Goal: Navigation & Orientation: Find specific page/section

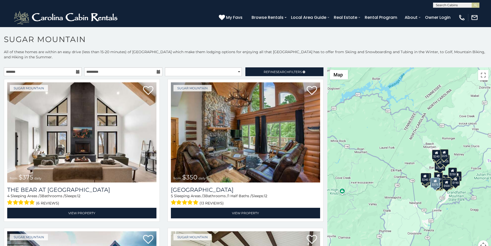
scroll to position [32, 0]
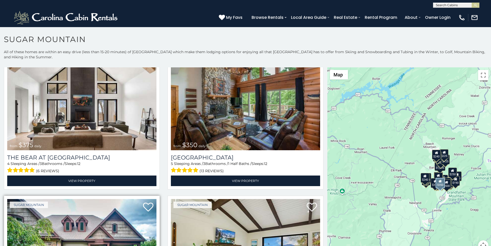
click at [13, 244] on img at bounding box center [81, 249] width 149 height 100
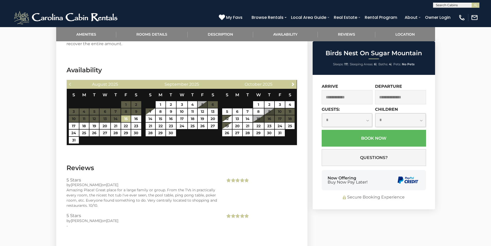
scroll to position [1055, 0]
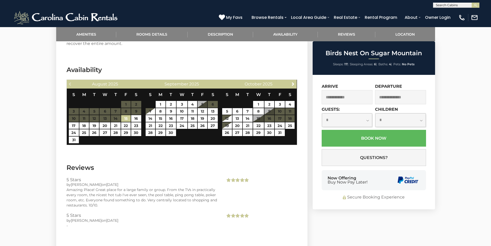
click at [332, 172] on div "Now Offering Buy Now Pay Later!" at bounding box center [374, 180] width 104 height 20
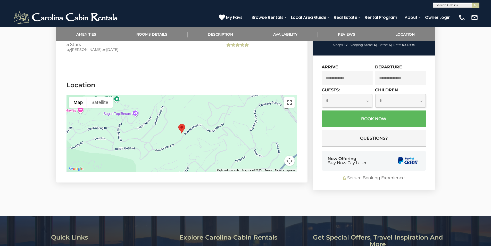
scroll to position [1226, 0]
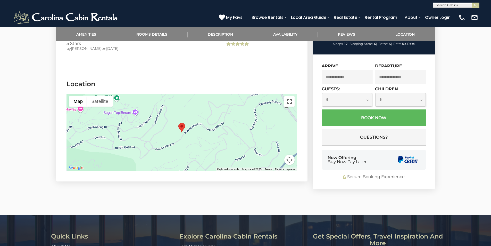
click at [395, 14] on link "Rental Program" at bounding box center [381, 17] width 38 height 9
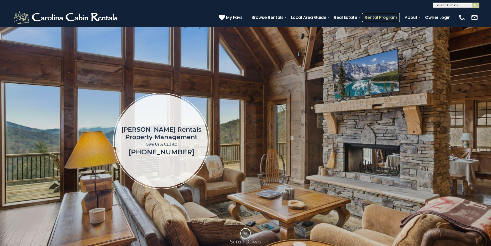
click at [395, 14] on link "Rental Program" at bounding box center [381, 17] width 38 height 9
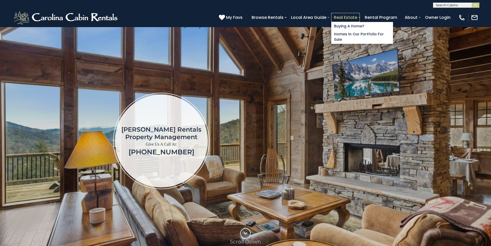
click at [360, 15] on link "Real Estate" at bounding box center [345, 17] width 29 height 9
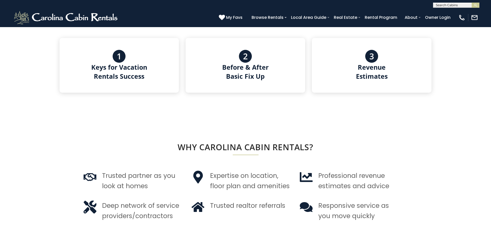
scroll to position [333, 0]
